Goal: Contribute content: Add original content to the website for others to see

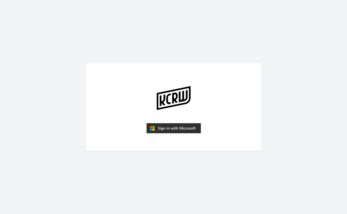
click at [169, 133] on form at bounding box center [173, 129] width 54 height 12
click at [166, 128] on img "submit" at bounding box center [173, 128] width 54 height 10
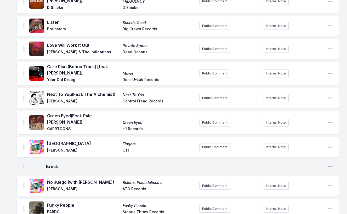
scroll to position [398, 0]
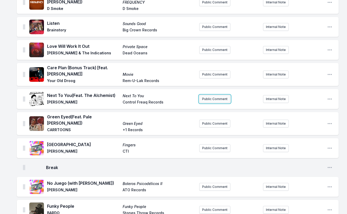
click at [213, 95] on button "Public Comment" at bounding box center [214, 99] width 31 height 8
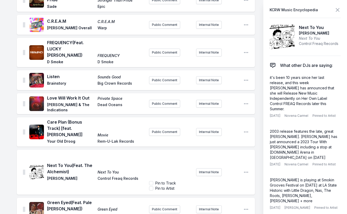
scroll to position [395, 0]
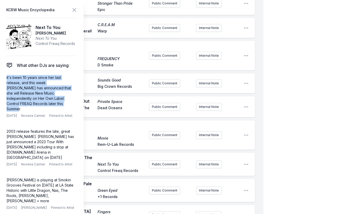
drag, startPoint x: 25, startPoint y: 103, endPoint x: 2, endPoint y: 76, distance: 35.6
click at [2, 76] on aside "KCRW Music Encyclopedia Next To You [PERSON_NAME] Next To You Control Freaq Rec…" at bounding box center [42, 107] width 84 height 214
copy p "it's been 10 years since her last release, and this week [PERSON_NAME] has anno…"
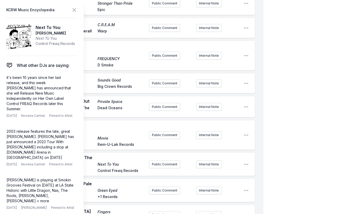
click at [135, 162] on span "Next To You" at bounding box center [121, 164] width 47 height 5
click at [134, 155] on div "Next To You (Feat. The Alchemist) Next To You [PERSON_NAME] Control Freaq Recor…" at bounding box center [96, 165] width 98 height 20
click at [168, 161] on button "Public Comment" at bounding box center [164, 165] width 31 height 8
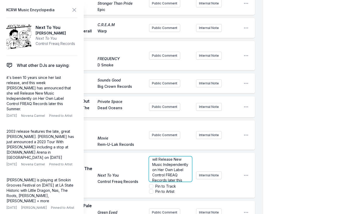
scroll to position [58, 0]
click at [176, 143] on p "it's been 10 years since her last release, and this week [PERSON_NAME] has anno…" at bounding box center [170, 145] width 37 height 89
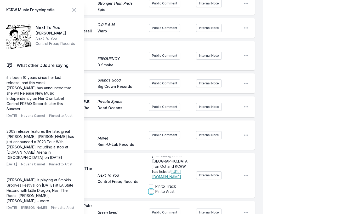
click at [151, 190] on input "Pin to Artist" at bounding box center [151, 192] width 4 height 4
checkbox input "true"
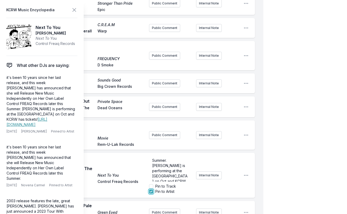
scroll to position [62, 0]
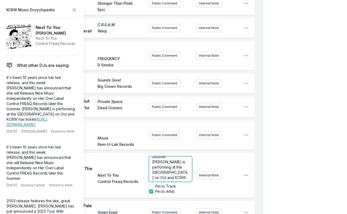
click at [159, 134] on span "it's been 10 years since her last release, and this week [PERSON_NAME] has anno…" at bounding box center [170, 141] width 37 height 88
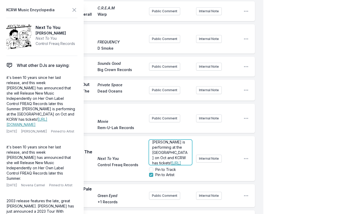
scroll to position [66, 0]
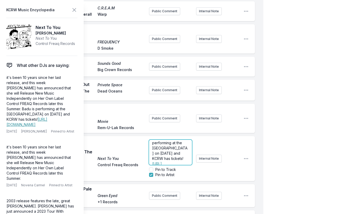
scroll to position [66, 0]
click at [185, 119] on p "it's been 10 years since her last release, and this week [PERSON_NAME] has anno…" at bounding box center [170, 123] width 37 height 94
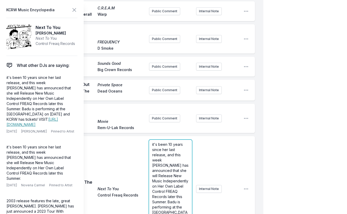
click at [163, 142] on span "it's been 10 years since her last release, and this week [PERSON_NAME] has anno…" at bounding box center [170, 186] width 37 height 88
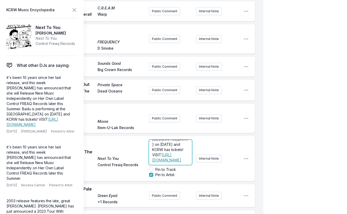
scroll to position [82, 0]
drag, startPoint x: 161, startPoint y: 108, endPoint x: 152, endPoint y: 107, distance: 9.2
click at [152, 140] on div "it's been 10 years since her last release, and this week [PERSON_NAME] has anno…" at bounding box center [170, 152] width 43 height 25
click at [162, 116] on span "it's been 10 years since her last release, and this week [PERSON_NAME] has anno…" at bounding box center [170, 113] width 37 height 88
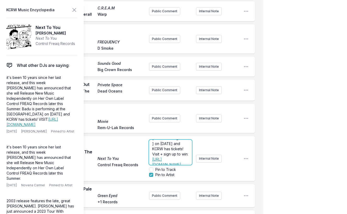
scroll to position [79, 0]
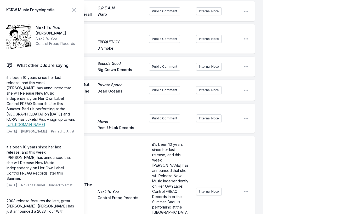
click at [74, 11] on icon at bounding box center [74, 10] width 6 height 6
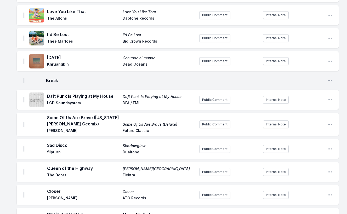
scroll to position [317, 0]
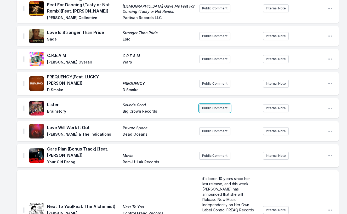
click at [207, 104] on button "Public Comment" at bounding box center [214, 108] width 31 height 8
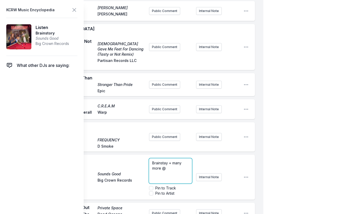
scroll to position [5, 0]
click at [180, 156] on span "Brainstay + many more @ Mucho Gusto Festival @ [GEOGRAPHIC_DATA] in [GEOGRAPHIC…" at bounding box center [169, 174] width 35 height 36
click at [165, 156] on span "Brainstay + many more @ Mucho Gusto Festival @ [GEOGRAPHIC_DATA] in [GEOGRAPHIC…" at bounding box center [169, 174] width 35 height 36
click at [165, 155] on p "Brainstay + many more! Mucho Gusto Festival @ [GEOGRAPHIC_DATA] in [GEOGRAPHIC_…" at bounding box center [170, 173] width 37 height 37
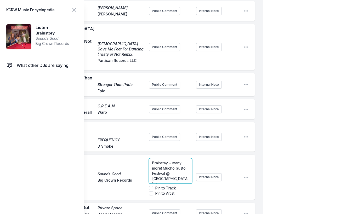
click at [159, 161] on span "Brainstay + many more! Mucho Gusto Festival @ [GEOGRAPHIC_DATA] in [GEOGRAPHIC_…" at bounding box center [169, 179] width 35 height 36
drag, startPoint x: 160, startPoint y: 145, endPoint x: 156, endPoint y: 120, distance: 24.9
click at [187, 146] on span "Mucho Gusto Festival returns to [GEOGRAPHIC_DATA] in [GEOGRAPHIC_DATA] [DATE][D…" at bounding box center [171, 152] width 38 height 67
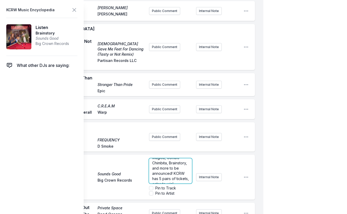
scroll to position [68, 0]
click at [153, 191] on input "Pin to Artist" at bounding box center [151, 193] width 4 height 4
checkbox input "true"
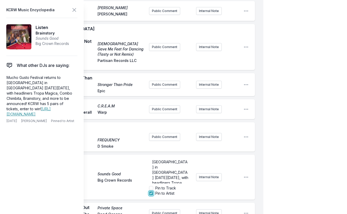
scroll to position [18, 0]
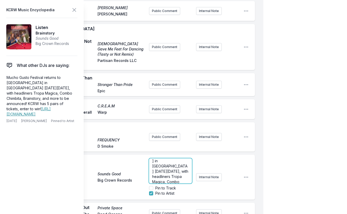
click at [156, 143] on span "Mucho Gusto Festival returns to [GEOGRAPHIC_DATA] in [GEOGRAPHIC_DATA] [DATE][D…" at bounding box center [171, 176] width 38 height 67
click at [173, 141] on span "Mucho Gusto Festival returns to [GEOGRAPHIC_DATA] in [GEOGRAPHIC_DATA] [DATE][D…" at bounding box center [171, 174] width 38 height 67
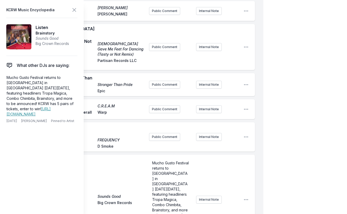
click at [74, 9] on icon at bounding box center [74, 9] width 3 height 3
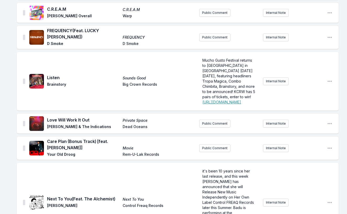
scroll to position [29, 0]
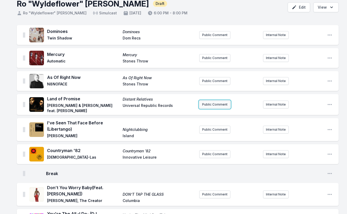
click at [225, 104] on button "Public Comment" at bounding box center [214, 105] width 31 height 8
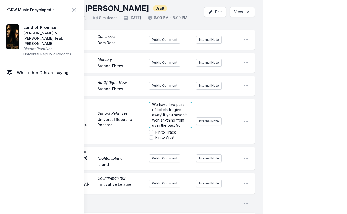
scroll to position [94, 0]
click at [172, 124] on p "We have five pairs of tickets to give away! If you haven’t won anything from us…" at bounding box center [170, 99] width 37 height 52
click at [179, 111] on p "KCRW Festival at the [GEOGRAPHIC_DATA] continues [DATE][DATE] with Reggae Night…" at bounding box center [170, 85] width 37 height 52
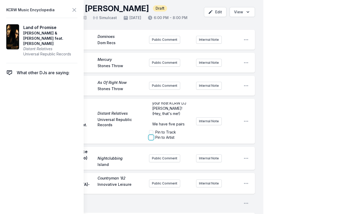
click at [150, 139] on input "Pin to Artist" at bounding box center [151, 137] width 4 height 4
checkbox input "true"
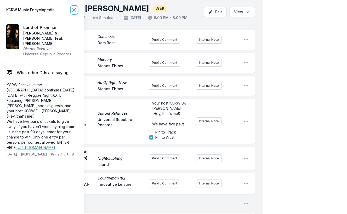
click at [75, 10] on icon at bounding box center [74, 9] width 3 height 3
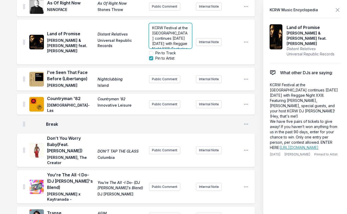
scroll to position [101, 0]
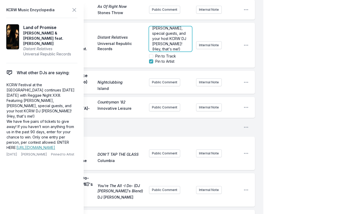
scroll to position [46, 0]
drag, startPoint x: 176, startPoint y: 38, endPoint x: 178, endPoint y: 42, distance: 4.6
click at [178, 40] on p "KCRW Festival at the [GEOGRAPHIC_DATA] continues [DATE][DATE] with Reggae Night…" at bounding box center [170, 12] width 37 height 58
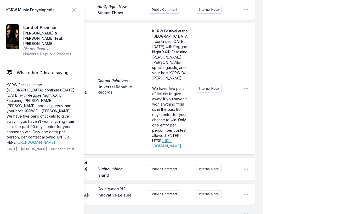
scroll to position [0, 0]
click at [74, 10] on icon at bounding box center [74, 9] width 3 height 3
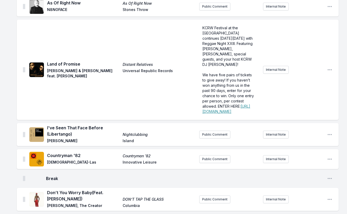
scroll to position [1021, 0]
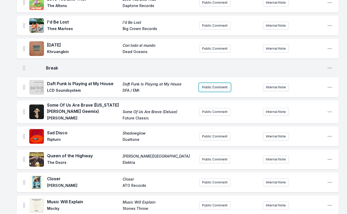
click at [208, 91] on button "Public Comment" at bounding box center [214, 87] width 31 height 8
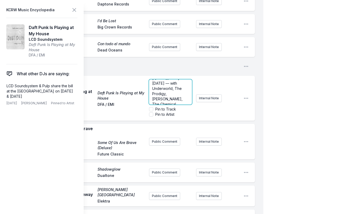
scroll to position [28, 0]
click at [153, 110] on span "Portola Festival is back at [GEOGRAPHIC_DATA] in [GEOGRAPHIC_DATA] [DATE][DATE]…" at bounding box center [170, 87] width 36 height 67
click at [175, 110] on span "Portola Festival is back at [GEOGRAPHIC_DATA] in [GEOGRAPHIC_DATA] [DATE][DATE]…" at bounding box center [170, 90] width 36 height 72
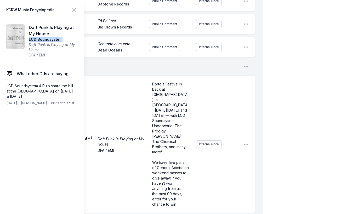
drag, startPoint x: 61, startPoint y: 41, endPoint x: 29, endPoint y: 41, distance: 32.2
click at [29, 41] on article "Daft Punk Is Playing at My House LCD Soundsystem Daft Punk Is Playing at My Hou…" at bounding box center [41, 41] width 71 height 47
copy span "LCD Soundsystem"
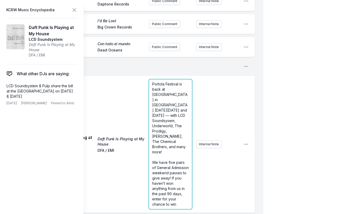
click at [163, 126] on p "Portola Festival is back at [GEOGRAPHIC_DATA] in [GEOGRAPHIC_DATA] [DATE][DATE]…" at bounding box center [170, 118] width 37 height 73
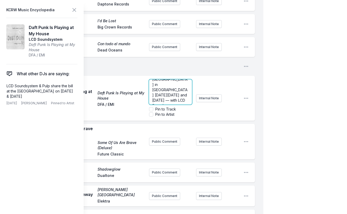
scroll to position [18, 0]
drag, startPoint x: 183, startPoint y: 121, endPoint x: 148, endPoint y: 120, distance: 35.1
click at [148, 120] on div "Daft Punk Is Playing at My House Daft Punk Is Playing at My House LCD Soundsyst…" at bounding box center [136, 98] width 238 height 45
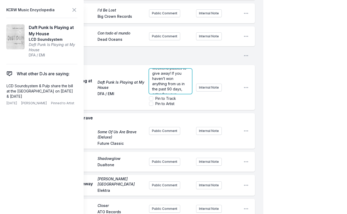
scroll to position [1207, 0]
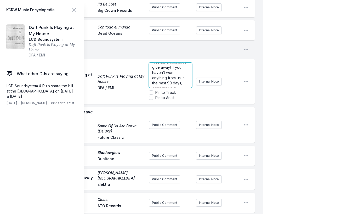
click at [181, 96] on p "We have five pairs of General Admission weekend passes to give away! If you hav…" at bounding box center [170, 72] width 37 height 47
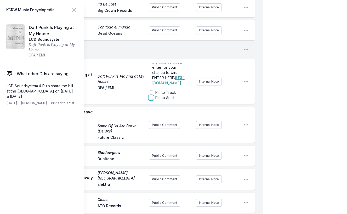
click at [150, 100] on input "Pin to Artist" at bounding box center [151, 98] width 4 height 4
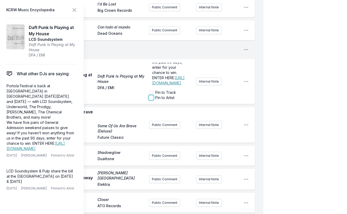
checkbox input "true"
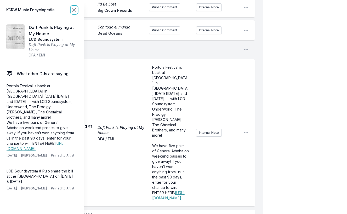
click at [73, 11] on icon at bounding box center [74, 10] width 6 height 6
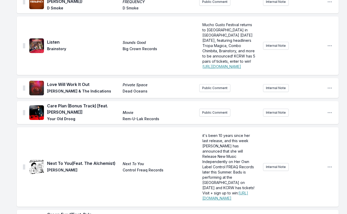
scroll to position [479, 0]
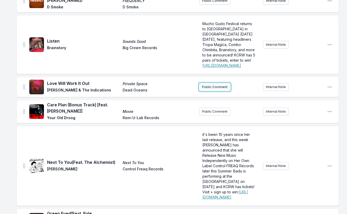
click at [213, 91] on button "Public Comment" at bounding box center [214, 87] width 31 height 8
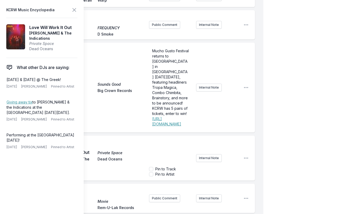
scroll to position [542, 0]
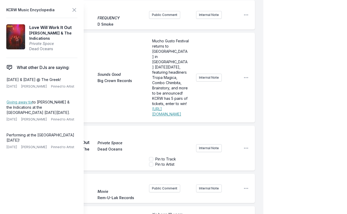
click at [167, 155] on div "﻿" at bounding box center [170, 141] width 43 height 25
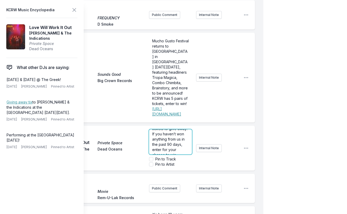
scroll to position [0, 0]
click at [151, 167] on input "Pin to Artist" at bounding box center [151, 164] width 4 height 4
checkbox input "true"
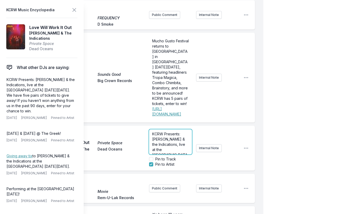
click at [169, 171] on p "KCRW Presents: [PERSON_NAME] & the Indications, live at the [GEOGRAPHIC_DATA] […" at bounding box center [170, 166] width 37 height 68
click at [181, 158] on p "KCRW Presents: [PERSON_NAME] & the Indications, live at the [GEOGRAPHIC_DATA] […" at bounding box center [170, 124] width 37 height 68
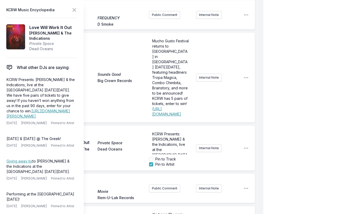
scroll to position [1112, 0]
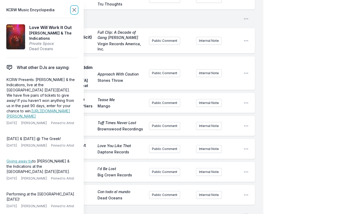
click at [73, 10] on icon at bounding box center [74, 10] width 6 height 6
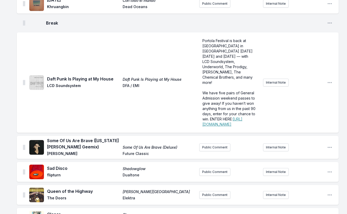
scroll to position [967, 0]
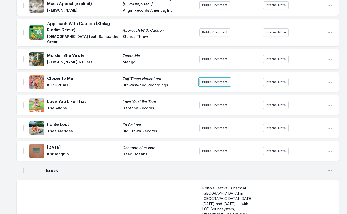
click at [208, 86] on button "Public Comment" at bounding box center [214, 82] width 31 height 8
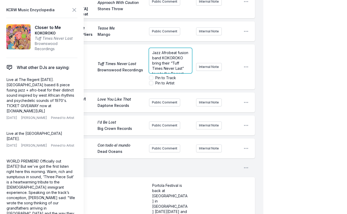
scroll to position [58, 0]
click at [178, 71] on p "Jazz Afrobeat fusion band KOKOROKO bring their “Tuff Times Never Last” tour to …" at bounding box center [170, 34] width 37 height 73
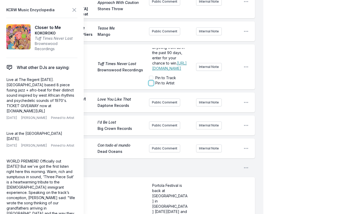
click at [151, 85] on input "Pin to Artist" at bounding box center [151, 83] width 4 height 4
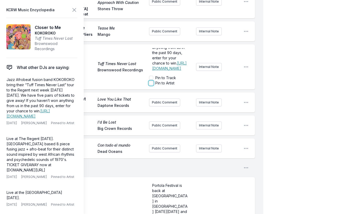
checkbox input "true"
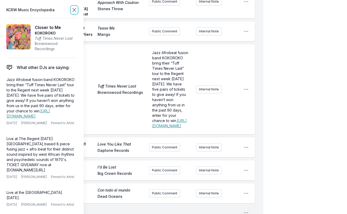
scroll to position [0, 0]
click at [72, 12] on icon at bounding box center [74, 10] width 6 height 6
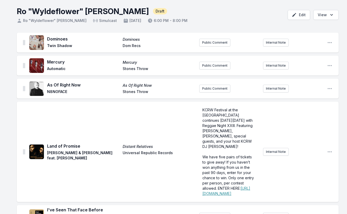
scroll to position [21, 0]
click at [208, 44] on button "Public Comment" at bounding box center [214, 43] width 31 height 8
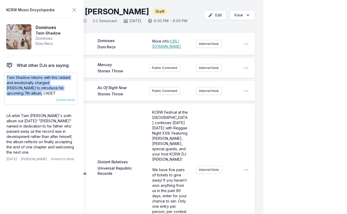
drag, startPoint x: 20, startPoint y: 93, endPoint x: 6, endPoint y: 77, distance: 21.7
click at [6, 77] on div "Twin Shadow returns with this radiant and emotionally charged sizzler to introd…" at bounding box center [40, 89] width 73 height 32
copy p "Twin Shadow returns with this radiant and emotionally charged [PERSON_NAME] to …"
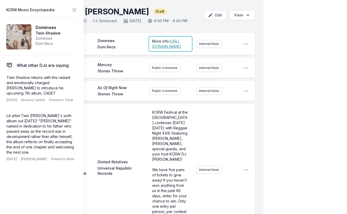
click at [162, 39] on span "More info:" at bounding box center [161, 41] width 18 height 4
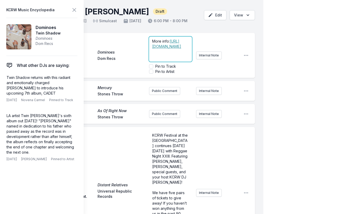
click at [152, 41] on div "More info: [URL][DOMAIN_NAME] ﻿" at bounding box center [170, 49] width 43 height 25
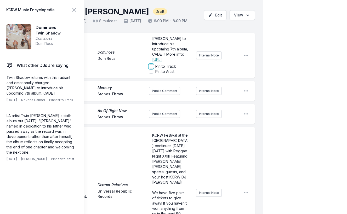
click at [152, 66] on input "Pin to Track" at bounding box center [151, 66] width 4 height 4
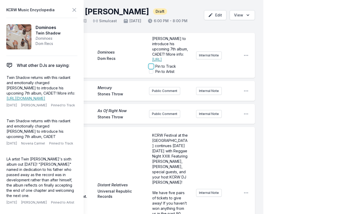
checkbox input "true"
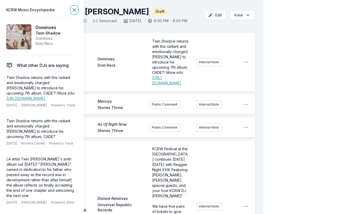
click at [76, 11] on icon at bounding box center [74, 10] width 6 height 6
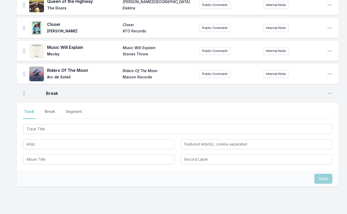
scroll to position [1438, 0]
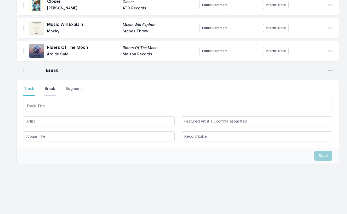
click at [45, 92] on button "Break" at bounding box center [50, 91] width 13 height 10
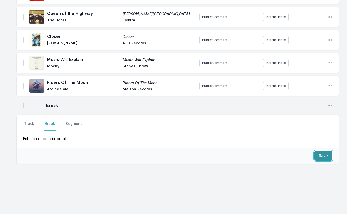
click at [319, 156] on button "Save" at bounding box center [323, 156] width 18 height 10
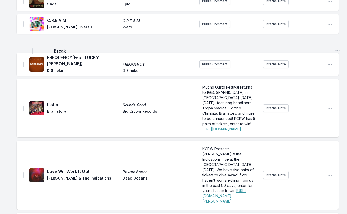
scroll to position [454, 0]
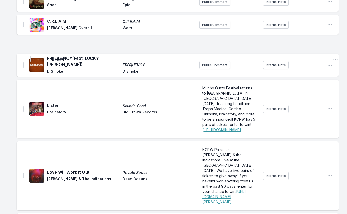
drag, startPoint x: 24, startPoint y: 105, endPoint x: 30, endPoint y: 58, distance: 48.2
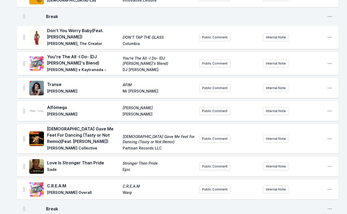
scroll to position [289, 0]
click at [330, 90] on icon "Open playlist item options" at bounding box center [329, 87] width 5 height 5
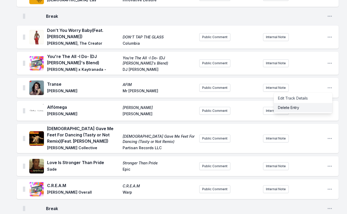
click at [297, 112] on button "Delete Entry" at bounding box center [303, 107] width 59 height 9
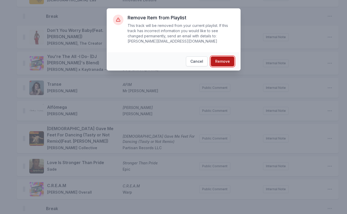
click at [218, 65] on button "Remove" at bounding box center [223, 61] width 24 height 10
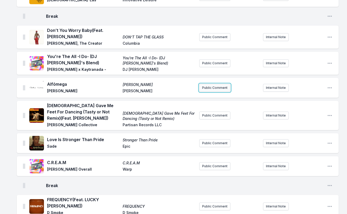
click at [208, 92] on button "Public Comment" at bounding box center [214, 88] width 31 height 8
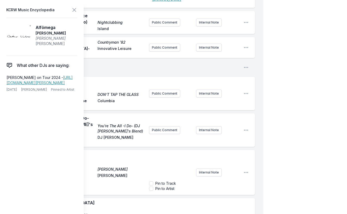
click at [155, 179] on div "﻿" at bounding box center [170, 166] width 43 height 25
click at [172, 179] on span "Happy b irthday to the [DEMOGRAPHIC_DATA] living ledgeend, born on [DEMOGRAPHIC…" at bounding box center [170, 174] width 36 height 36
click at [167, 178] on span "Happy b irthday to the [DEMOGRAPHIC_DATA] living ledgeend, born on [DEMOGRAPHIC…" at bounding box center [170, 174] width 36 height 36
click at [163, 188] on span "Happy birthday to the [DEMOGRAPHIC_DATA] living ledgeend, born on [DEMOGRAPHIC_…" at bounding box center [170, 174] width 36 height 36
click at [177, 179] on div "Happy birthday to the [DEMOGRAPHIC_DATA] living ledgeend, born on [DEMOGRAPHIC_…" at bounding box center [170, 166] width 43 height 25
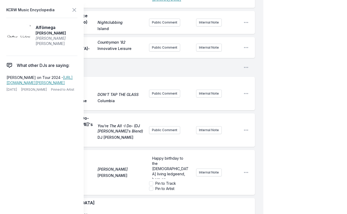
click at [161, 188] on span "Happy birthday to the [DEMOGRAPHIC_DATA] living ledgeend, born on [DEMOGRAPHIC_…" at bounding box center [170, 174] width 36 height 36
click at [181, 186] on p "Happy birthday to the [DEMOGRAPHIC_DATA] living ledgend, born on [DEMOGRAPHIC_D…" at bounding box center [170, 174] width 37 height 37
click at [159, 190] on span "Happy birthday to the [DEMOGRAPHIC_DATA] living ledgend, born on [DEMOGRAPHIC_D…" at bounding box center [170, 174] width 36 height 36
drag, startPoint x: 126, startPoint y: 189, endPoint x: 110, endPoint y: 186, distance: 16.9
click at [110, 181] on div "Alfômega [PERSON_NAME] [PERSON_NAME] [PERSON_NAME]" at bounding box center [96, 174] width 98 height 14
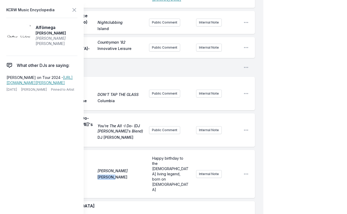
drag, startPoint x: 127, startPoint y: 183, endPoint x: 98, endPoint y: 185, distance: 28.3
click at [98, 174] on span "[PERSON_NAME]" at bounding box center [121, 170] width 47 height 5
copy span "[PERSON_NAME]"
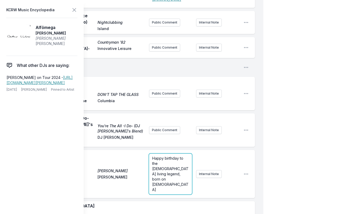
click at [165, 187] on span "Happy birthday to the [DEMOGRAPHIC_DATA] living legend, born on [DEMOGRAPHIC_DA…" at bounding box center [170, 174] width 36 height 36
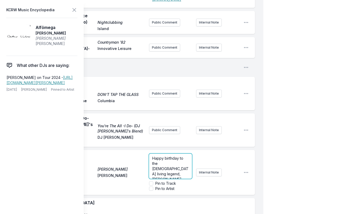
scroll to position [5, 0]
click at [169, 192] on p "Happy birthday to the [DEMOGRAPHIC_DATA] living legend, [PERSON_NAME], born on …" at bounding box center [170, 172] width 37 height 42
click at [172, 192] on p "Happy birthday to the [DEMOGRAPHIC_DATA] living legend, [PERSON_NAME], born on …" at bounding box center [170, 172] width 37 height 42
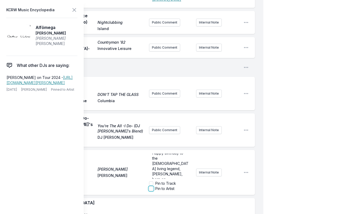
click at [151, 191] on input "Pin to Artist" at bounding box center [151, 189] width 4 height 4
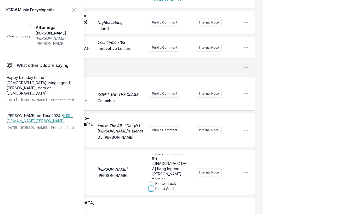
checkbox input "true"
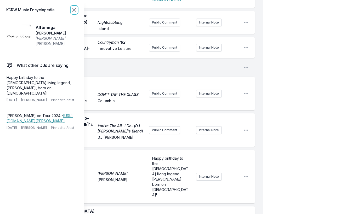
scroll to position [0, 0]
click at [74, 10] on icon at bounding box center [74, 9] width 3 height 3
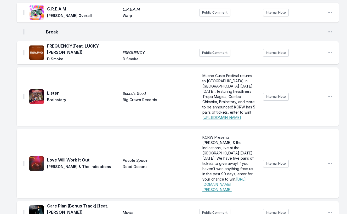
scroll to position [1316, 0]
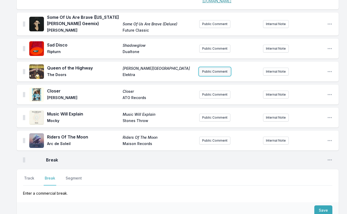
click at [204, 76] on button "Public Comment" at bounding box center [214, 72] width 31 height 8
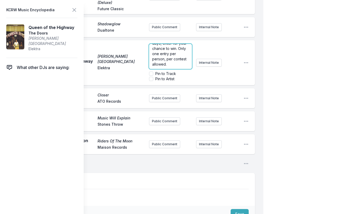
scroll to position [0, 0]
click at [164, 87] on span "[PERSON_NAME], guitarist for The Doors, and special guests perform [PERSON_NAME…" at bounding box center [169, 66] width 35 height 41
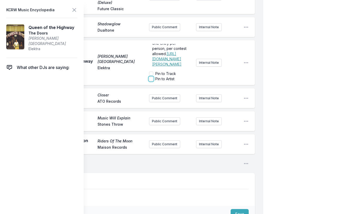
click at [151, 81] on input "Pin to Artist" at bounding box center [151, 79] width 4 height 4
checkbox input "true"
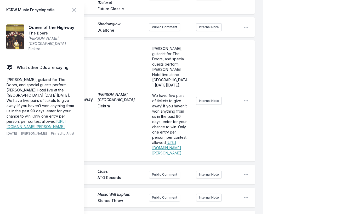
scroll to position [0, 0]
click at [149, 115] on div "Queen of the [GEOGRAPHIC_DATA][PERSON_NAME] The Doors [PERSON_NAME], guitarist …" at bounding box center [136, 100] width 238 height 121
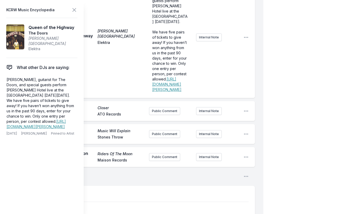
scroll to position [1701, 0]
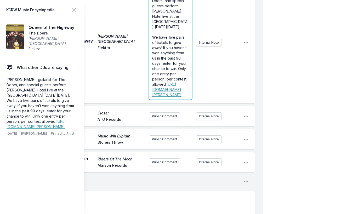
click at [153, 58] on form "[PERSON_NAME], guitarist for The Doors, and special guests perform [PERSON_NAME…" at bounding box center [170, 43] width 43 height 114
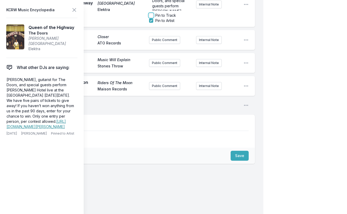
click at [151, 18] on input "Pin to Track" at bounding box center [151, 15] width 4 height 4
checkbox input "false"
checkbox input "true"
checkbox input "false"
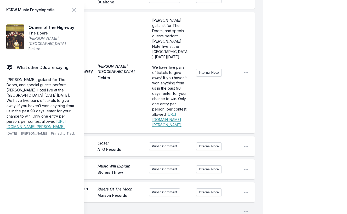
scroll to position [1670, 0]
click at [73, 10] on icon at bounding box center [74, 9] width 3 height 3
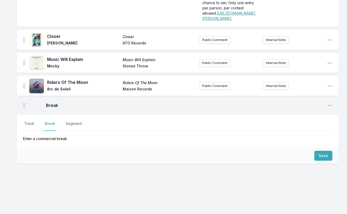
scroll to position [1478, 0]
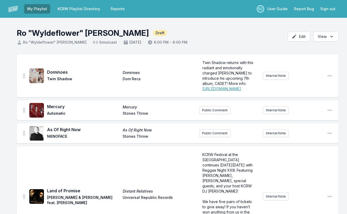
scroll to position [0, 0]
drag, startPoint x: 66, startPoint y: 137, endPoint x: 47, endPoint y: 137, distance: 19.1
click at [47, 137] on span "N8NOFACE" at bounding box center [83, 137] width 72 height 6
copy span "N8NOFACE"
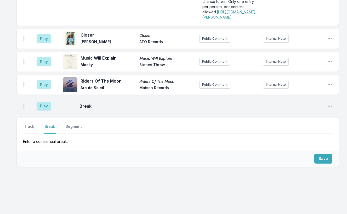
scroll to position [1498, 0]
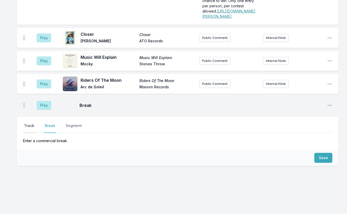
click at [32, 133] on button "Track" at bounding box center [29, 128] width 12 height 10
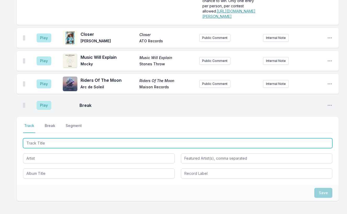
click at [34, 148] on input "Track Title" at bounding box center [177, 143] width 309 height 10
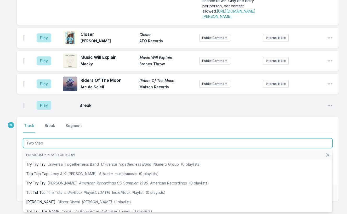
type input "Two Steps"
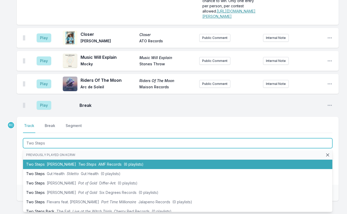
click at [49, 167] on span "[PERSON_NAME]" at bounding box center [61, 164] width 29 height 4
